Goal: Information Seeking & Learning: Learn about a topic

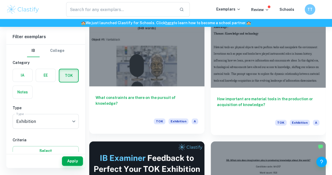
scroll to position [184, 0]
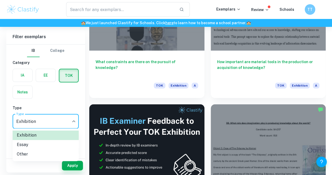
scroll to position [236, 0]
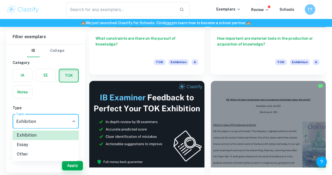
click at [28, 77] on div at bounding box center [166, 87] width 332 height 175
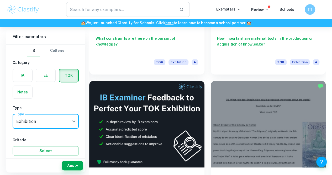
click at [24, 79] on label "button" at bounding box center [22, 75] width 19 height 13
click at [0, 0] on input "radio" at bounding box center [0, 0] width 0 height 0
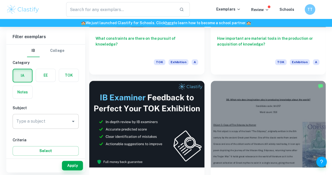
click at [48, 124] on input "Type a subject" at bounding box center [42, 121] width 54 height 10
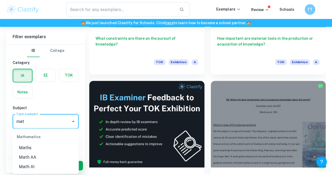
click at [40, 156] on li "Math AA" at bounding box center [46, 156] width 66 height 9
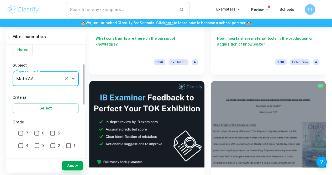
scroll to position [53, 0]
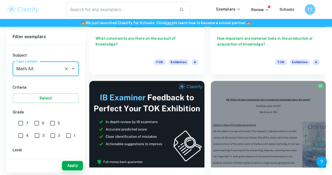
type input "Math AA"
click at [25, 123] on input "7" at bounding box center [20, 123] width 11 height 11
checkbox input "true"
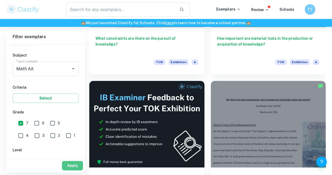
click at [74, 164] on button "Apply" at bounding box center [72, 164] width 21 height 9
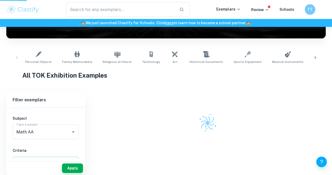
scroll to position [81, 0]
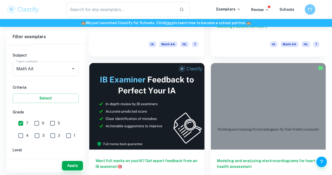
scroll to position [263, 0]
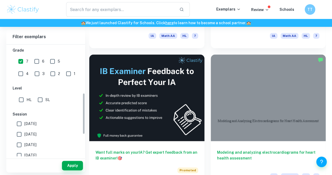
scroll to position [131, 0]
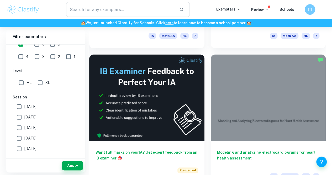
click at [26, 83] on input "HL" at bounding box center [21, 82] width 11 height 11
checkbox input "true"
click at [79, 167] on button "Apply" at bounding box center [72, 164] width 21 height 9
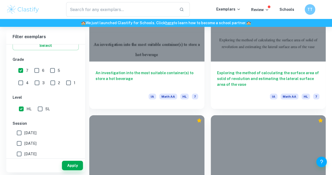
scroll to position [814, 0]
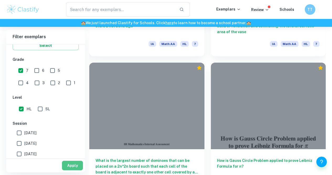
click at [76, 161] on button "Apply" at bounding box center [72, 164] width 21 height 9
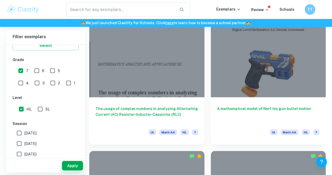
scroll to position [473, 0]
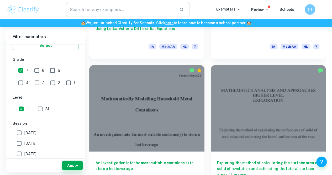
scroll to position [683, 0]
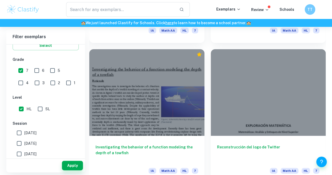
scroll to position [982, 0]
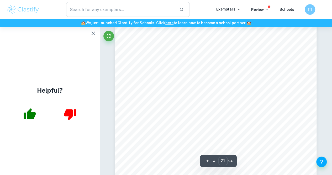
scroll to position [6006, 0]
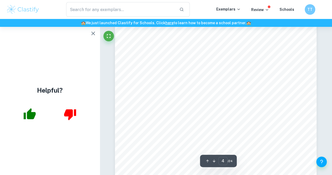
scroll to position [1052, 0]
type input "4"
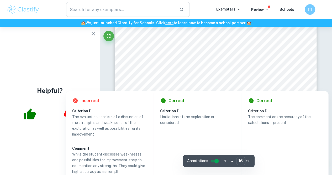
scroll to position [4413, 0]
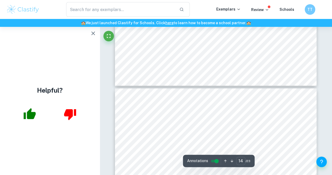
type input "13"
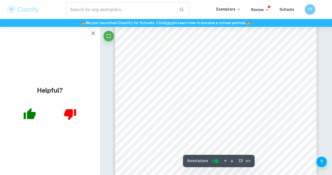
scroll to position [3557, 0]
type input "18"
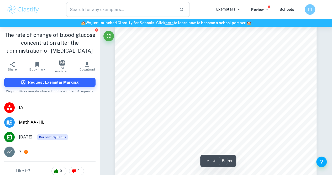
scroll to position [1235, 0]
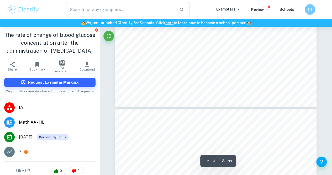
type input "9"
